Goal: Find specific page/section: Find specific page/section

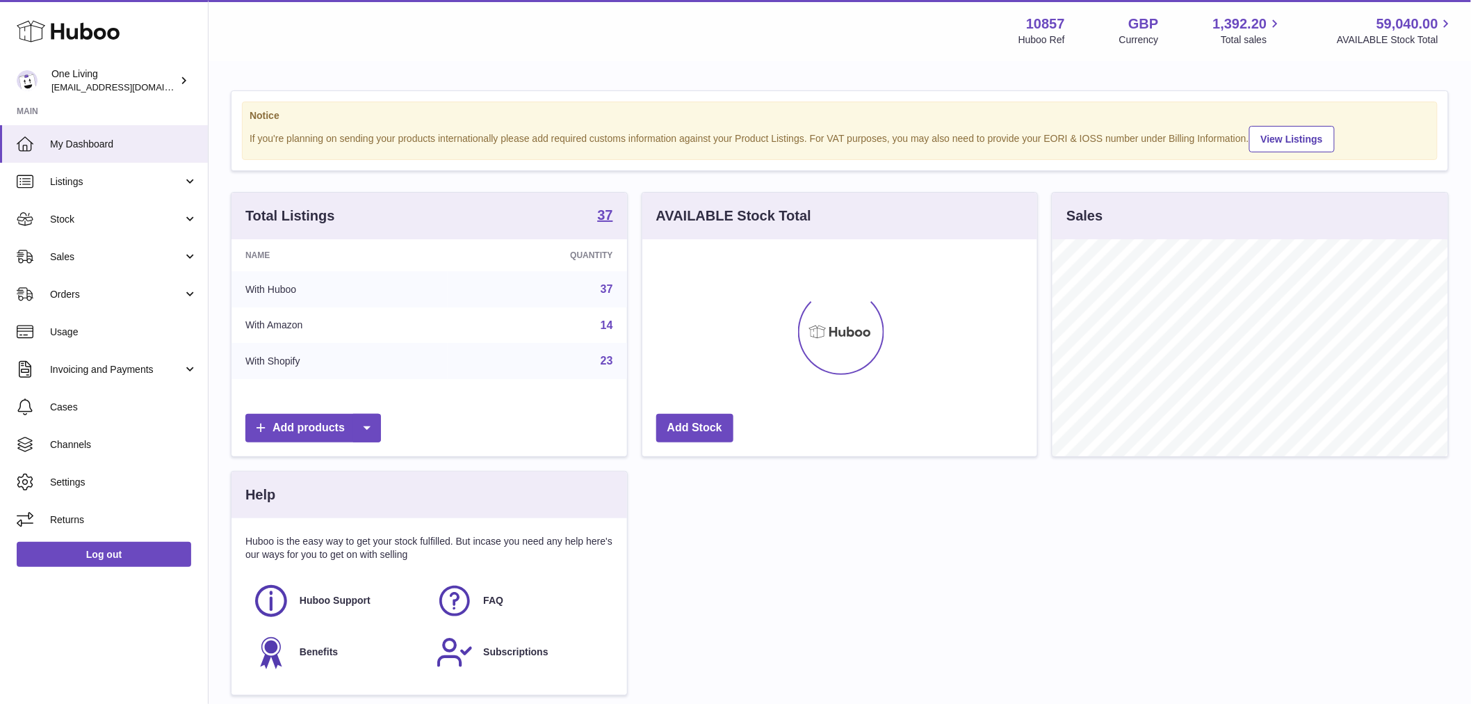
scroll to position [217, 395]
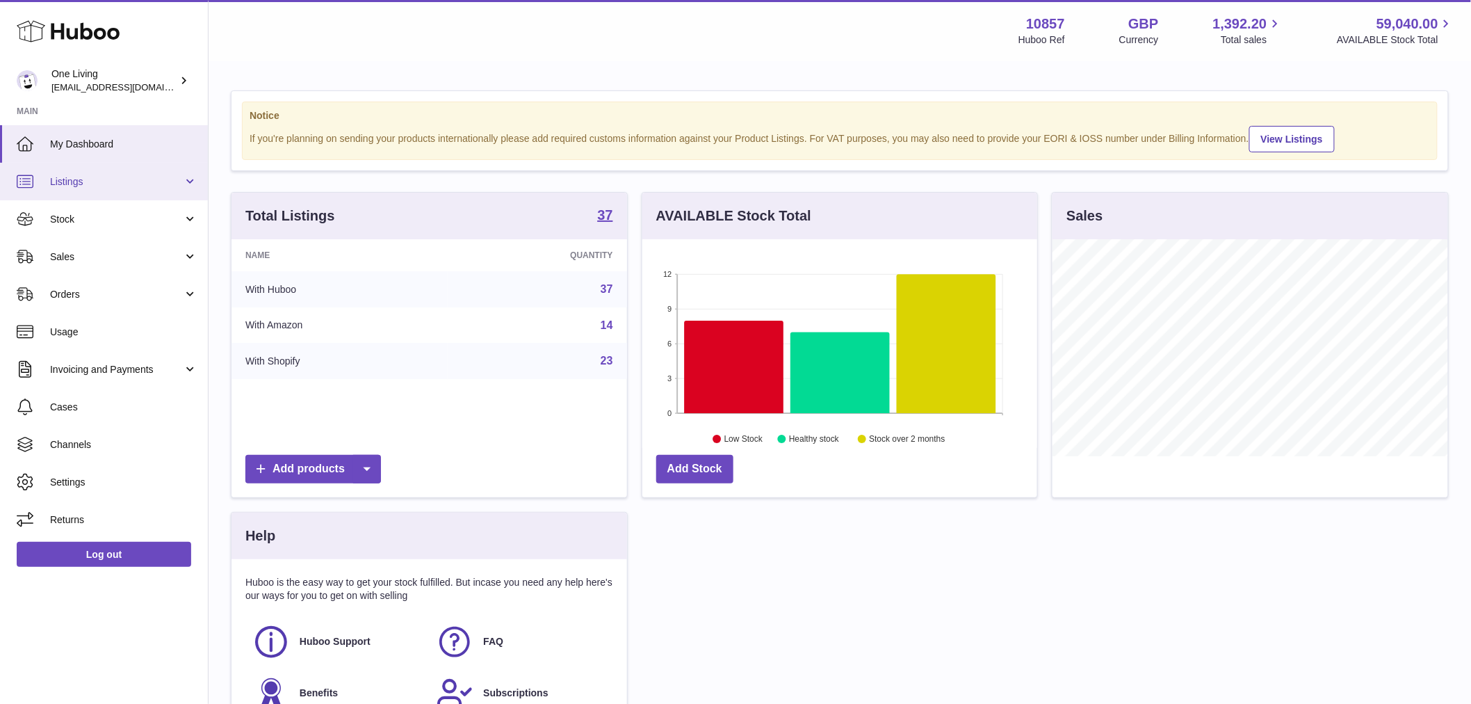
click at [102, 184] on span "Listings" at bounding box center [116, 181] width 133 height 13
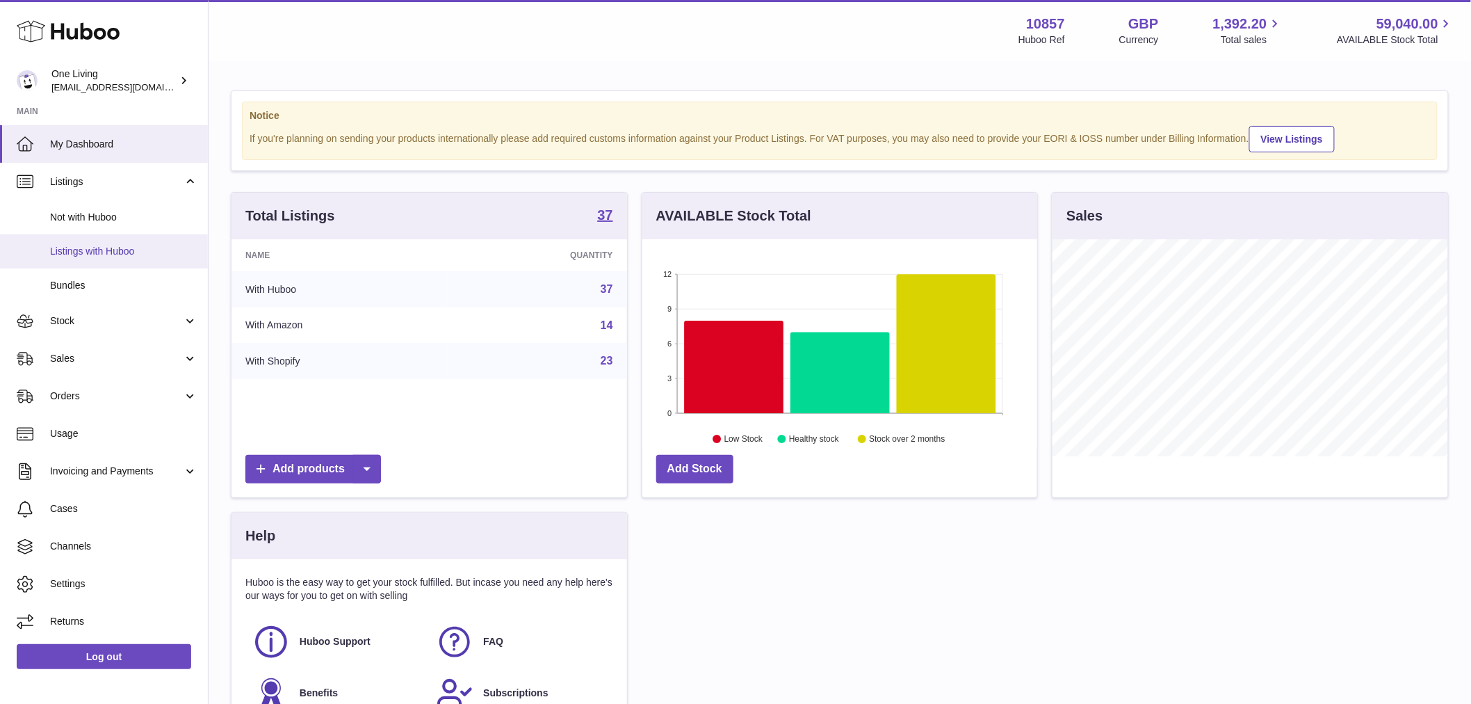
click at [111, 249] on span "Listings with Huboo" at bounding box center [123, 251] width 147 height 13
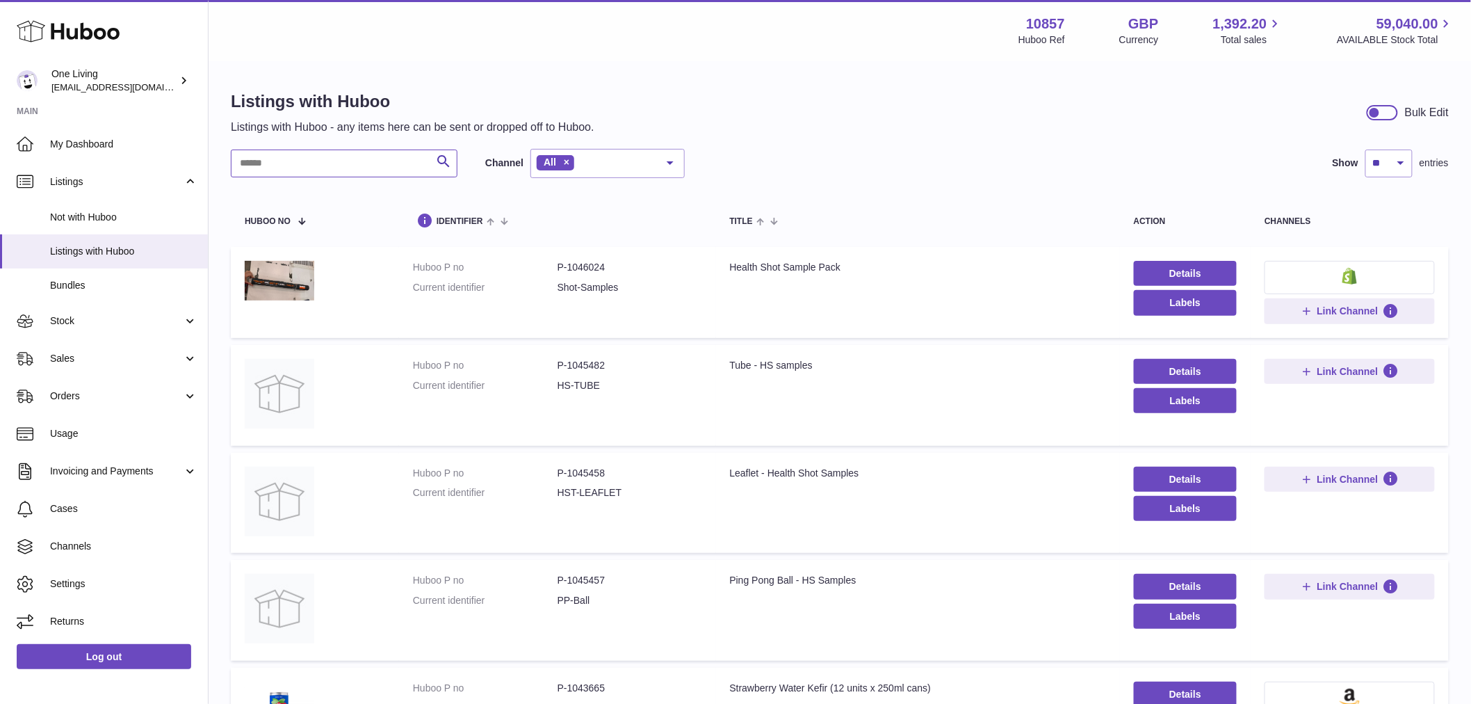
click at [316, 177] on input "text" at bounding box center [344, 163] width 227 height 28
paste input "*******"
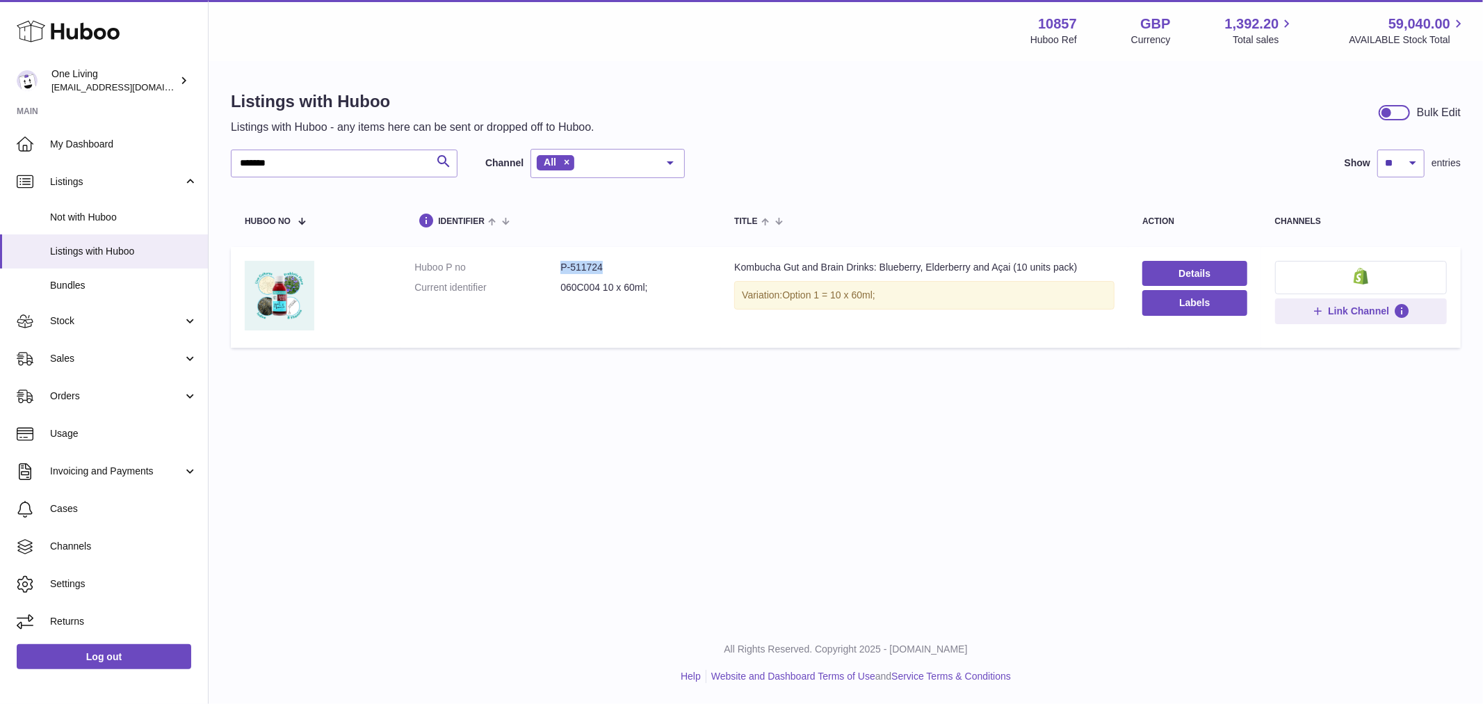
drag, startPoint x: 614, startPoint y: 269, endPoint x: 546, endPoint y: 269, distance: 67.4
click at [546, 269] on dl "Huboo P no P-511724 Current identifier 060C004 10 x 60ml;" at bounding box center [560, 281] width 292 height 40
copy dl "P-511724"
drag, startPoint x: 94, startPoint y: 129, endPoint x: -66, endPoint y: 106, distance: 161.4
click at [0, 106] on html ".st0{fill:#141414;}" at bounding box center [741, 352] width 1483 height 704
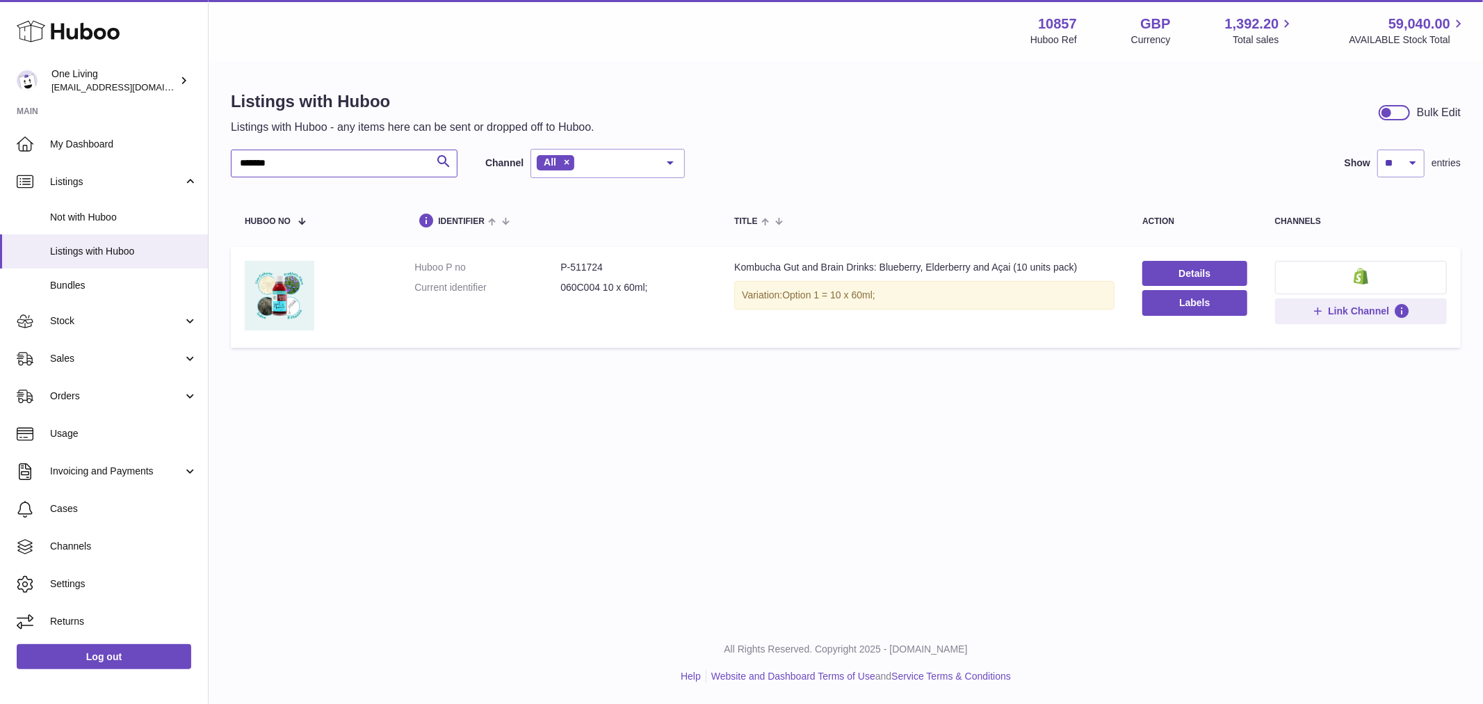
paste input "text"
type input "*******"
drag, startPoint x: 609, startPoint y: 266, endPoint x: 540, endPoint y: 266, distance: 68.8
click at [540, 266] on dl "Huboo P no P-511725 Current identifier 060I004 10 x 60ml;" at bounding box center [560, 281] width 292 height 40
copy dl "P-511725"
